Goal: Check status: Check status

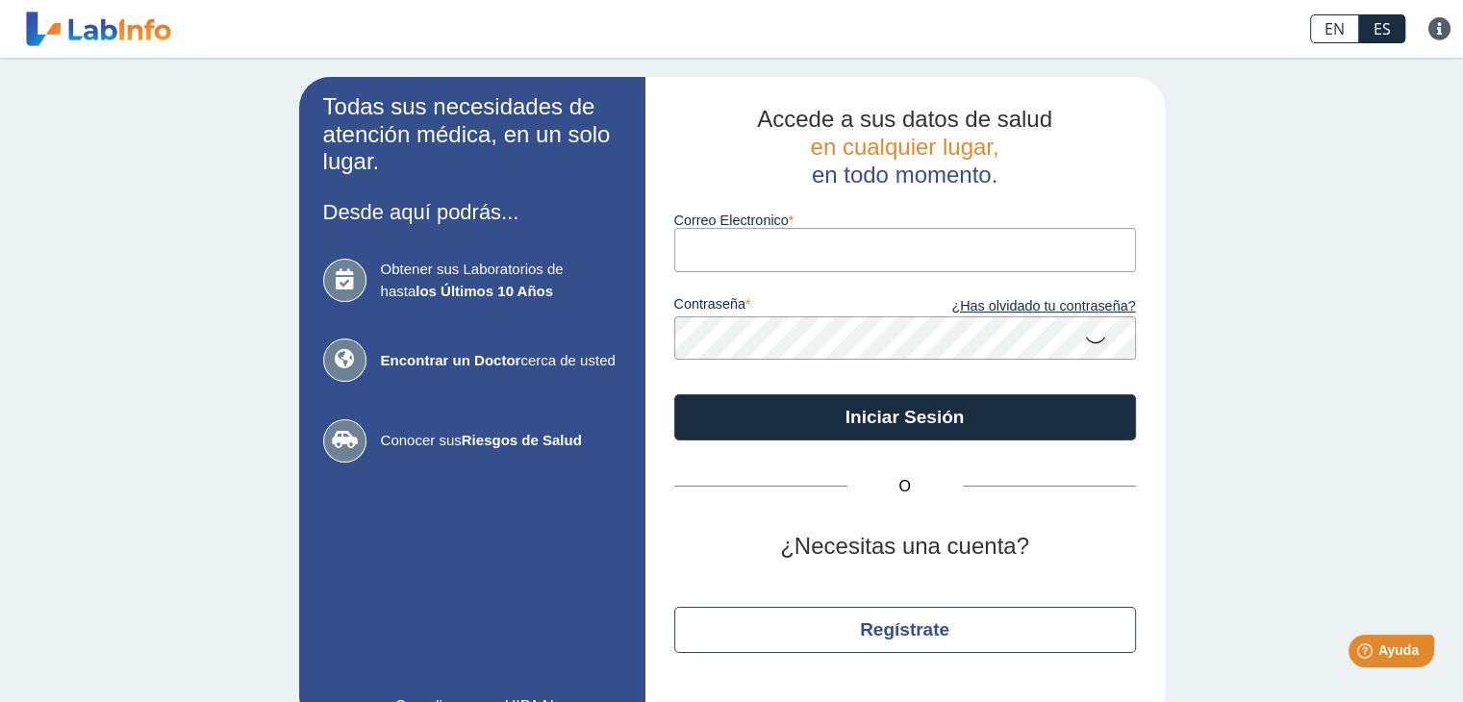
click at [729, 251] on input "Correo Electronico" at bounding box center [905, 249] width 462 height 43
type input "[EMAIL_ADDRESS][DOMAIN_NAME]"
click at [1085, 321] on icon at bounding box center [1095, 339] width 23 height 38
click at [1085, 331] on icon at bounding box center [1095, 337] width 23 height 35
click at [1084, 336] on icon at bounding box center [1095, 339] width 23 height 38
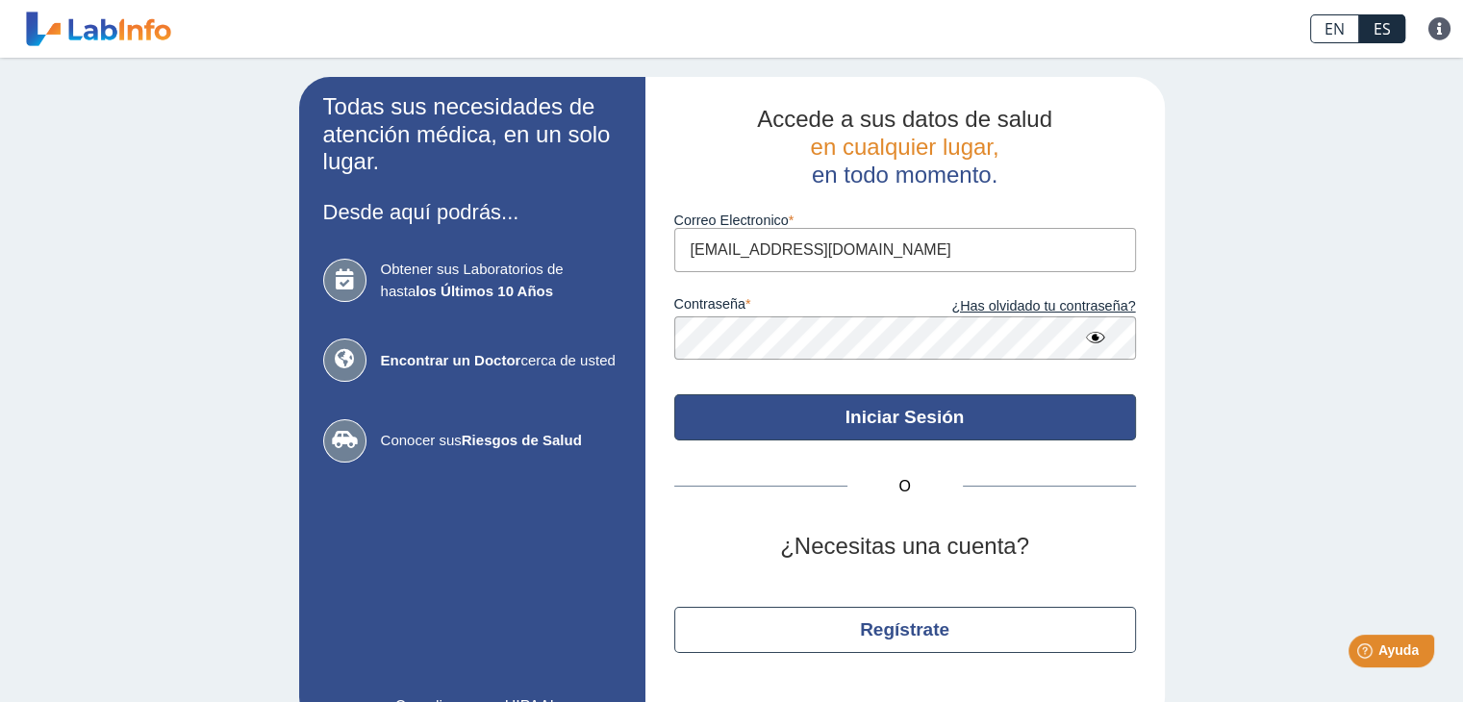
click at [905, 415] on button "Iniciar Sesión" at bounding box center [905, 417] width 462 height 46
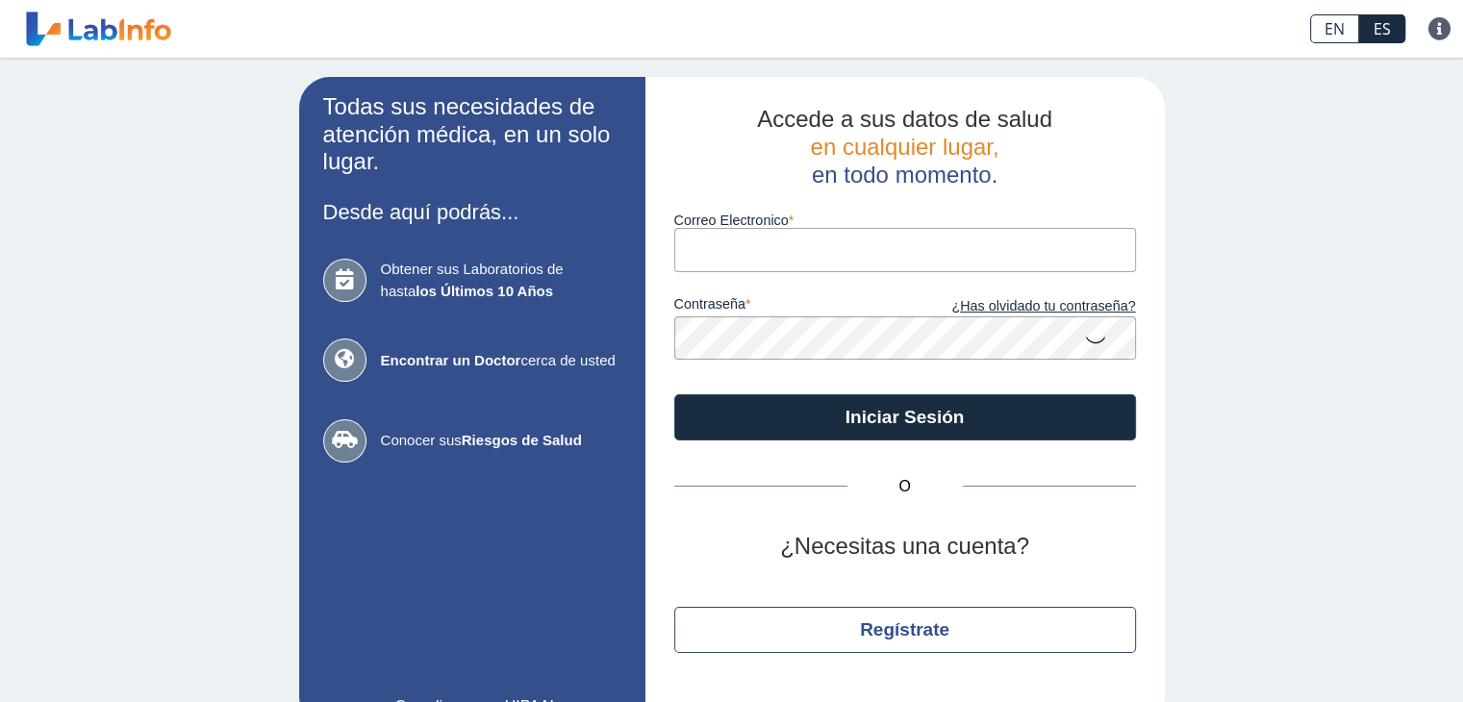
click at [746, 254] on input "Correo Electronico" at bounding box center [905, 249] width 462 height 43
type input "[EMAIL_ADDRESS][DOMAIN_NAME]"
click at [1084, 339] on icon at bounding box center [1095, 339] width 23 height 38
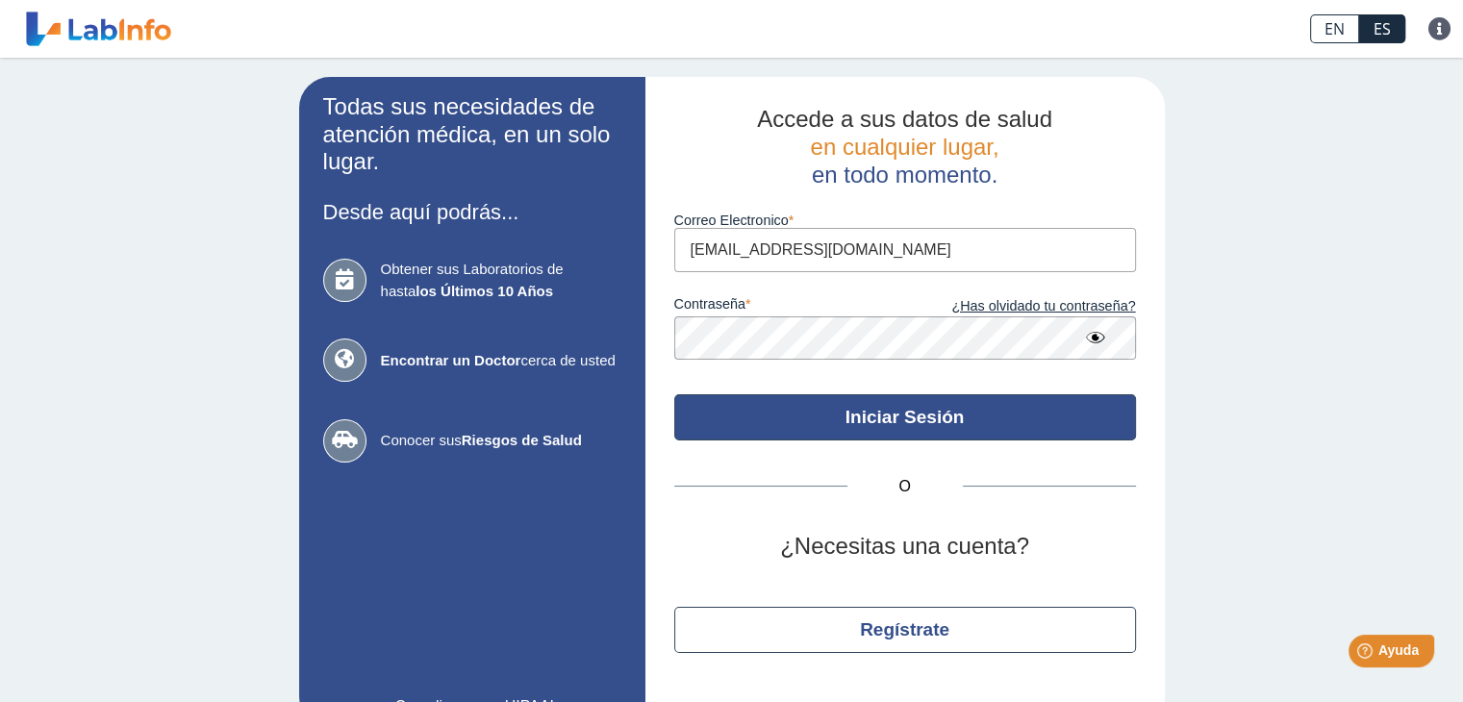
click at [889, 416] on button "Iniciar Sesión" at bounding box center [905, 417] width 462 height 46
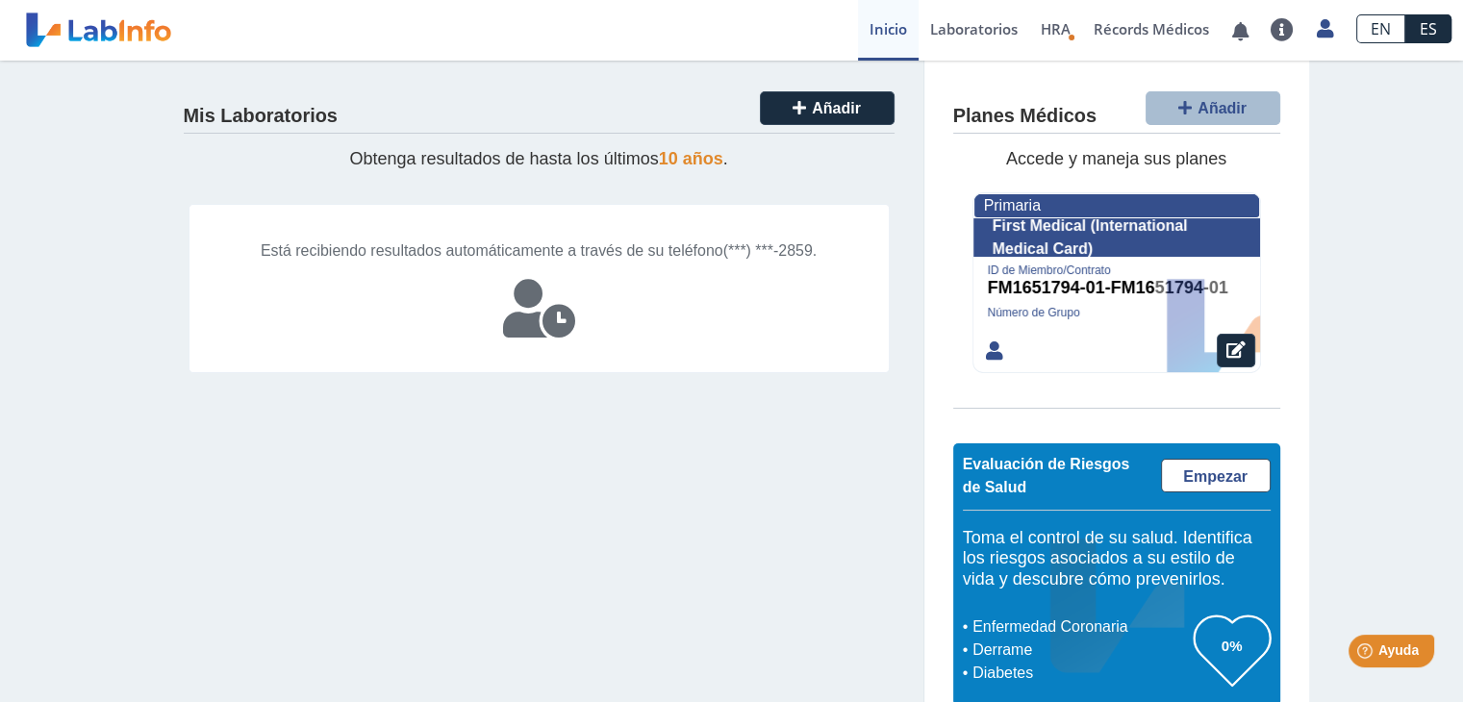
click at [272, 109] on h4 "Mis Laboratorios" at bounding box center [261, 116] width 154 height 23
click at [1050, 33] on span "HRA" at bounding box center [1055, 28] width 30 height 19
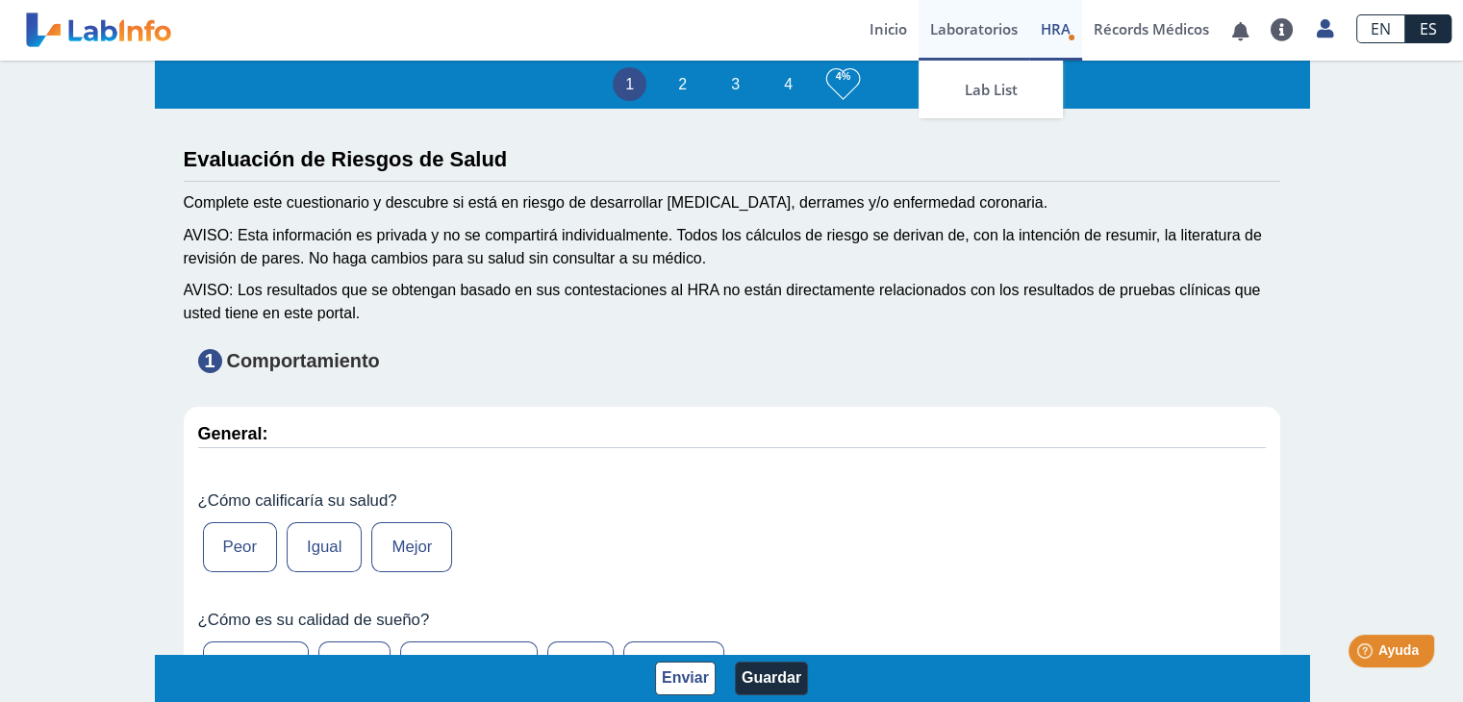
click at [952, 24] on link "Laboratorios" at bounding box center [973, 30] width 111 height 61
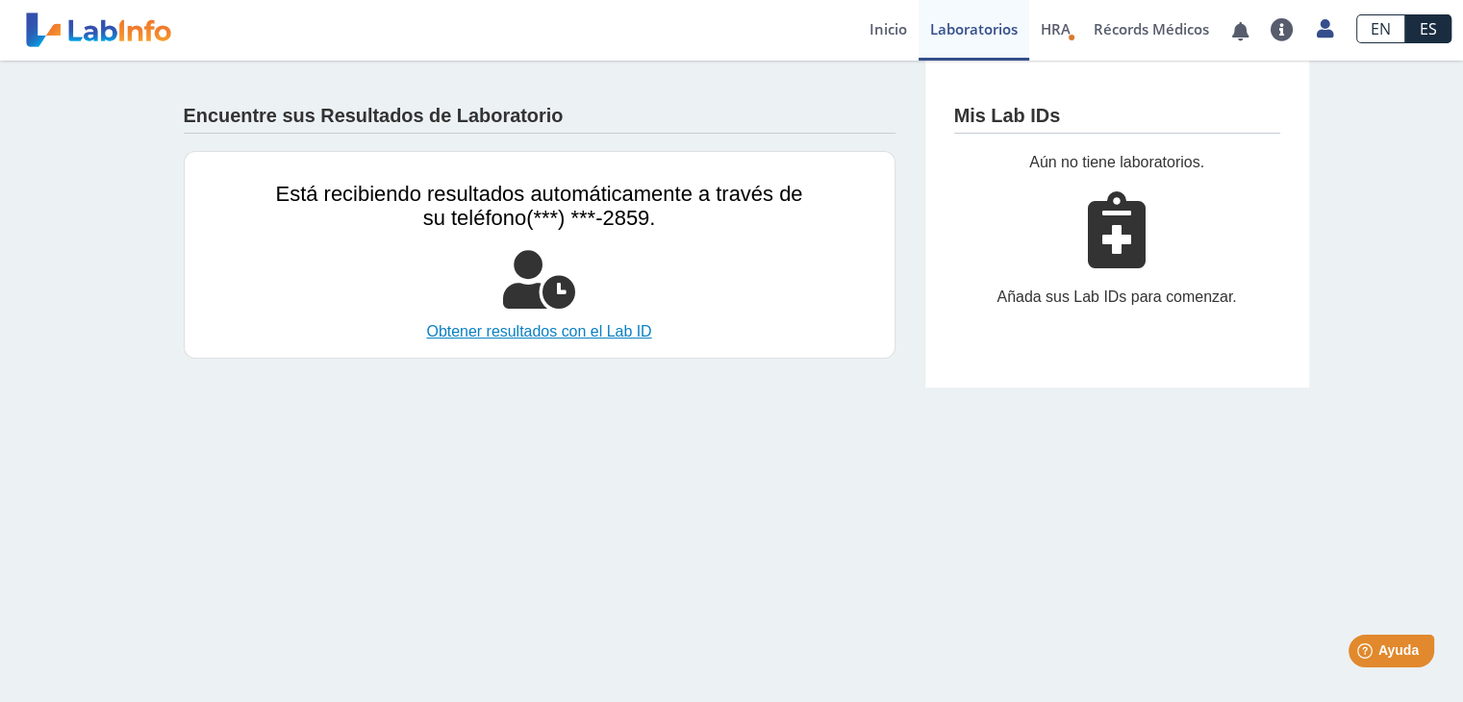
click at [512, 335] on link "Obtener resultados con el Lab ID" at bounding box center [539, 331] width 527 height 23
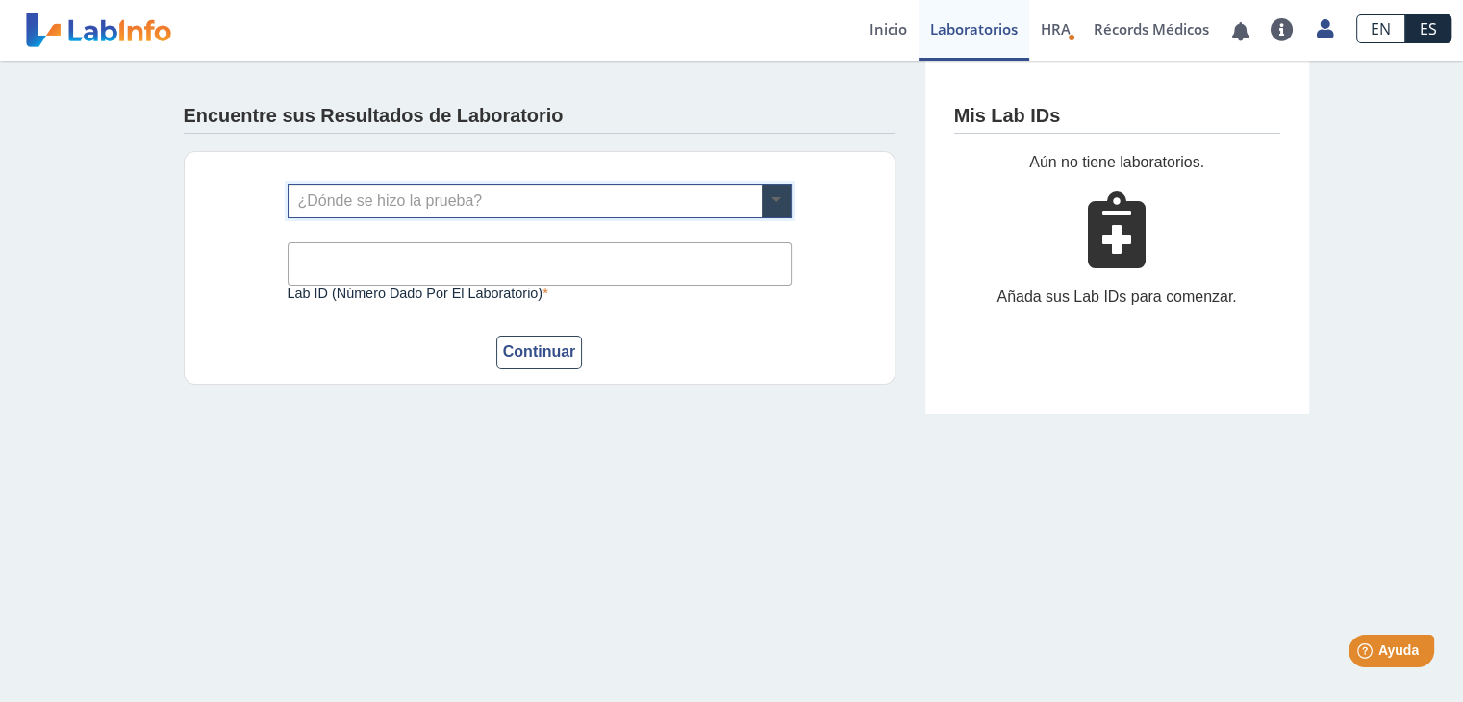
click at [770, 198] on span at bounding box center [776, 201] width 29 height 33
click at [490, 195] on input "text" at bounding box center [539, 201] width 502 height 33
click at [397, 263] on input "Lab ID (número dado por el laboratorio)" at bounding box center [540, 263] width 504 height 43
click at [588, 201] on input "text" at bounding box center [539, 201] width 502 height 33
type input "METRO CLINIC BAYAMON"
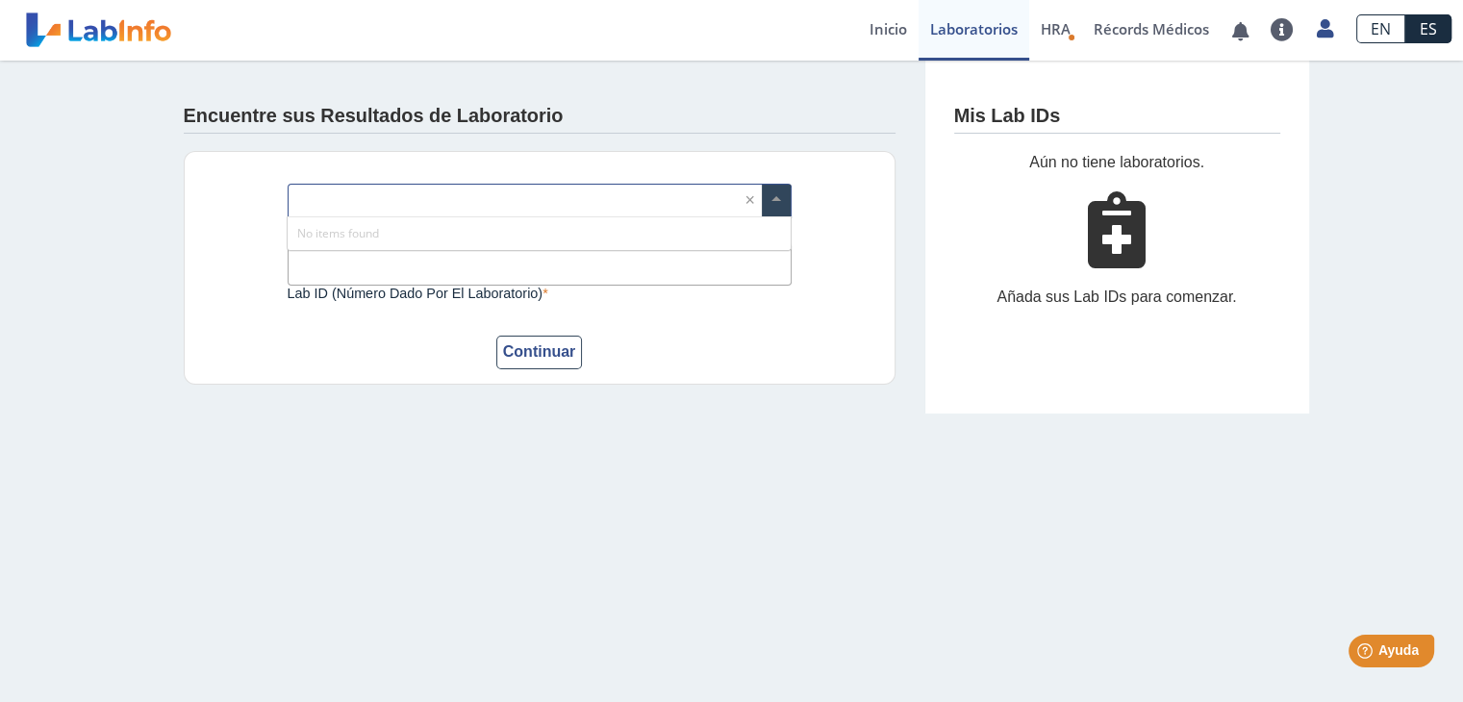
click at [360, 268] on input "Lab ID (número dado por el laboratorio)" at bounding box center [540, 263] width 504 height 43
click at [881, 31] on link "Inicio" at bounding box center [888, 30] width 61 height 61
